Goal: Task Accomplishment & Management: Manage account settings

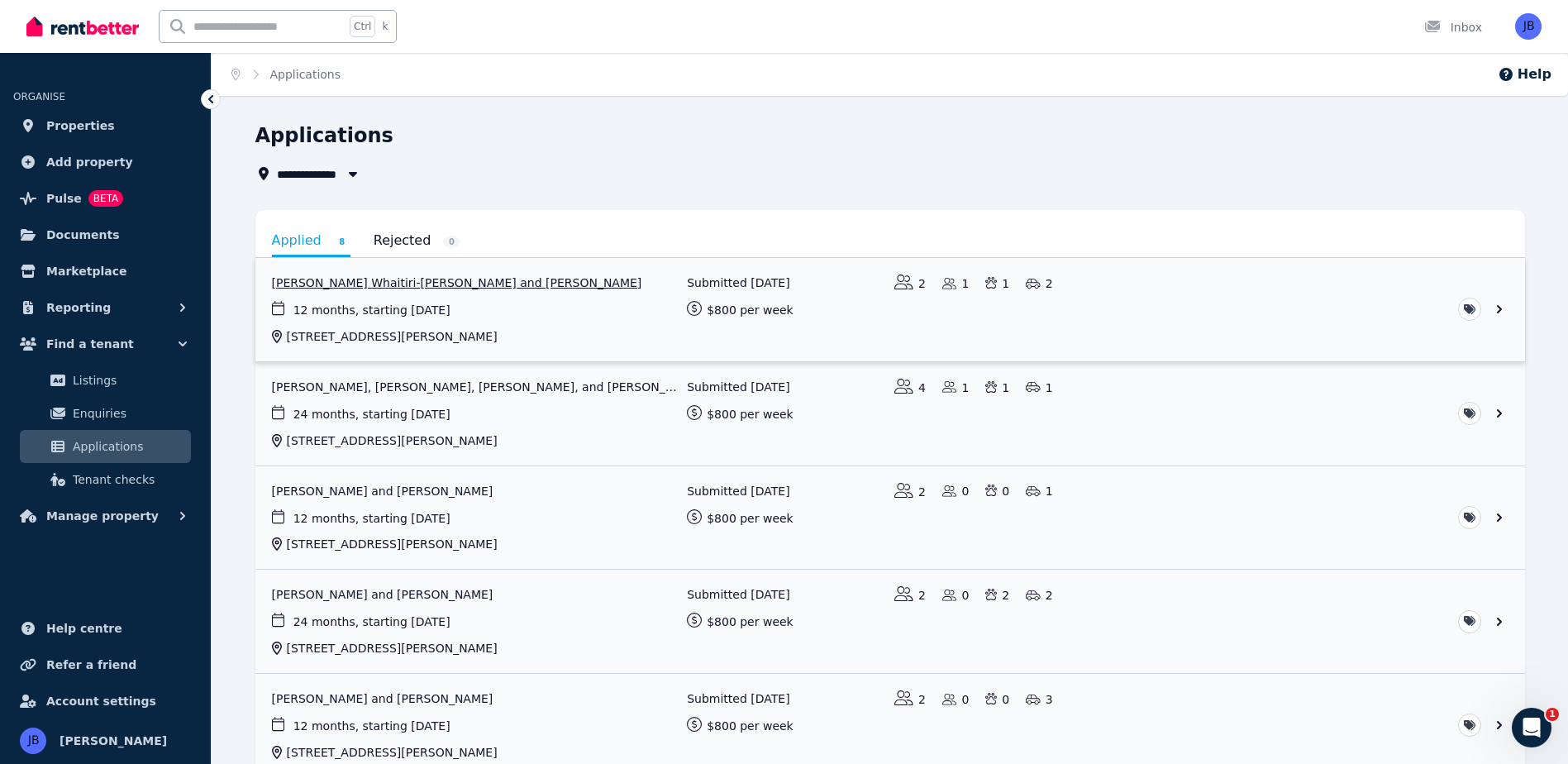
click at [378, 278] on link "View application: Jana Whaitiri-Ryan and Chad Deephouse" at bounding box center [891, 309] width 1270 height 103
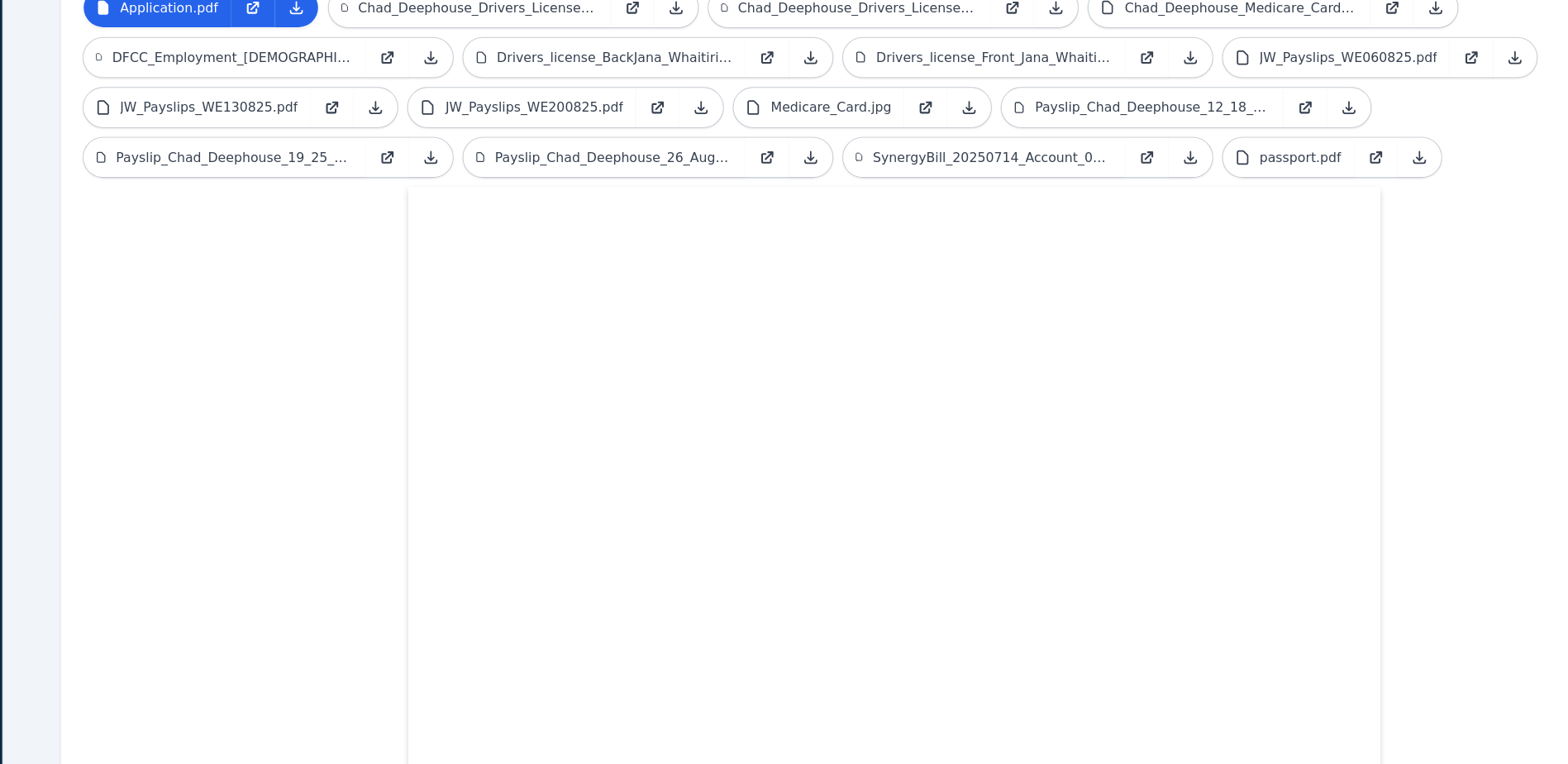
scroll to position [344, 0]
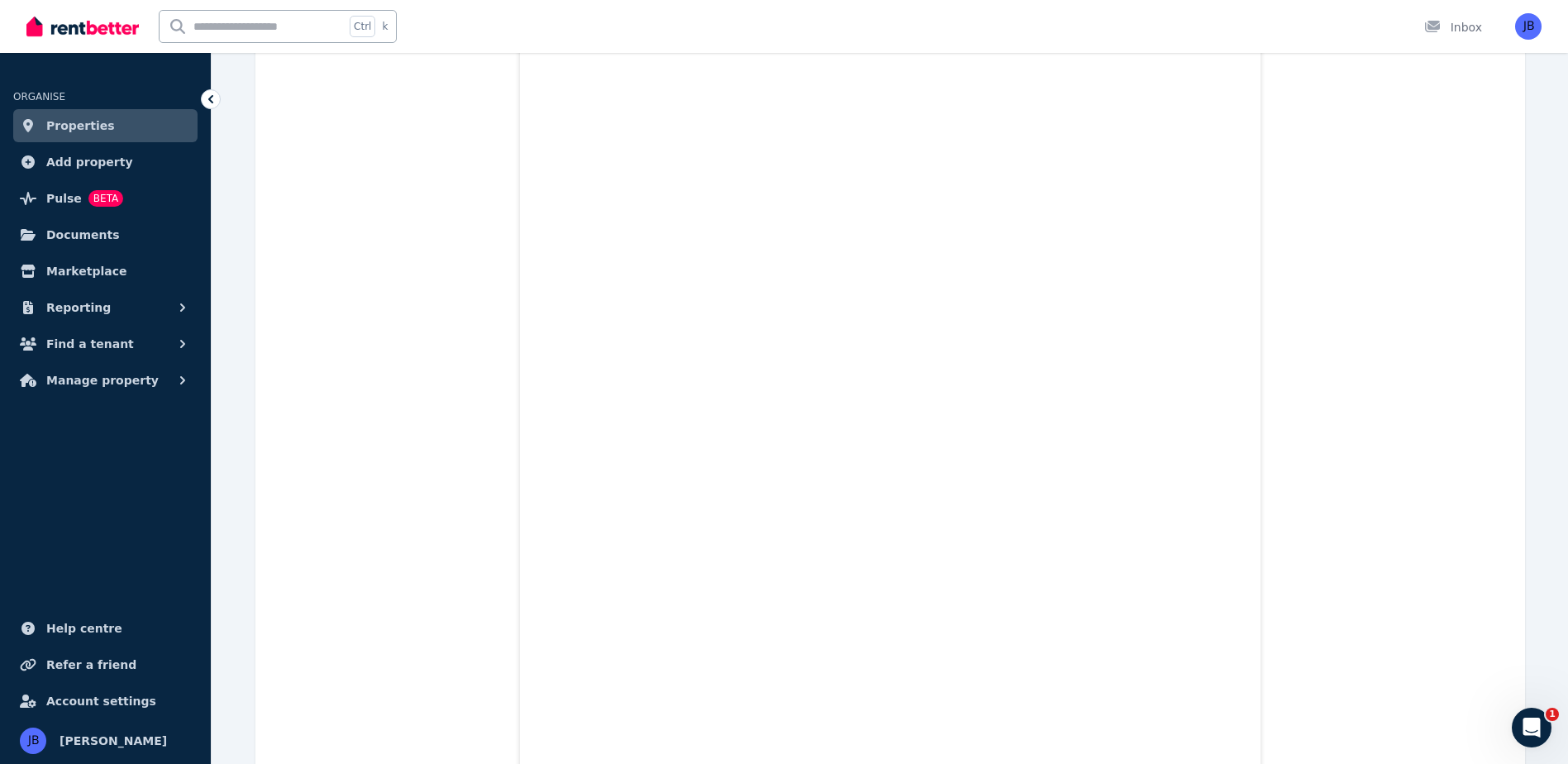
scroll to position [3709, 0]
